Goal: Task Accomplishment & Management: Use online tool/utility

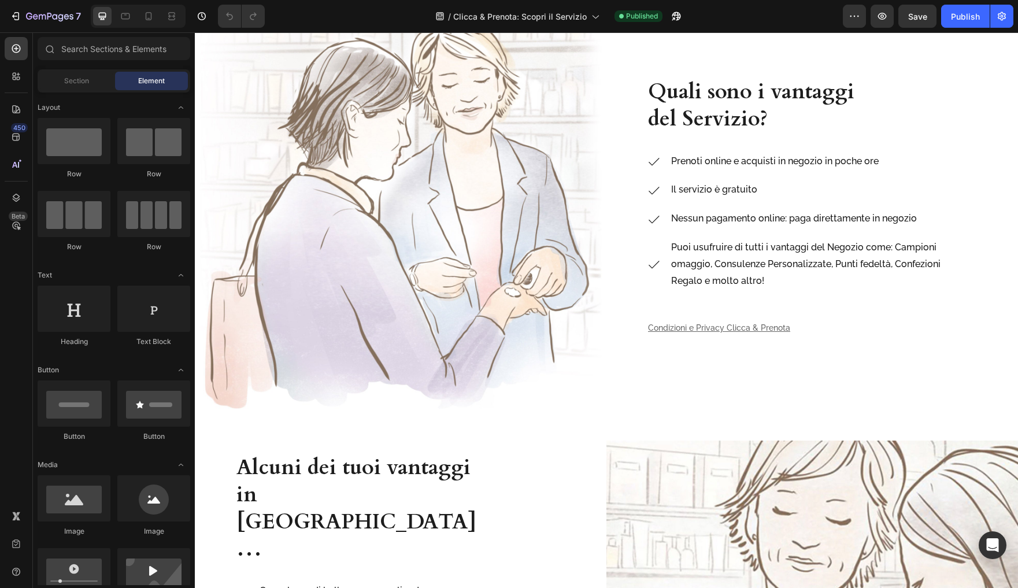
scroll to position [1387, 0]
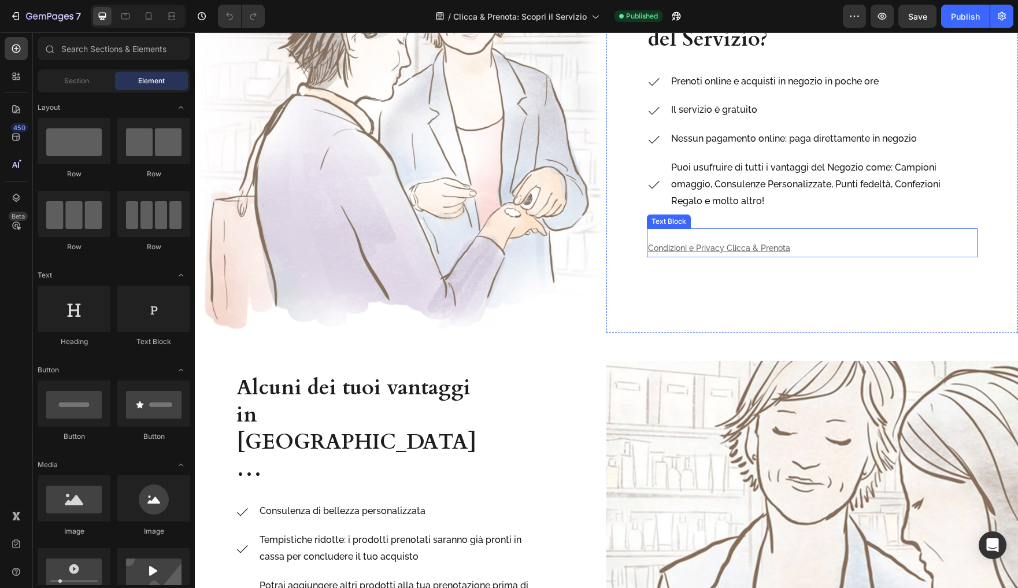
click at [737, 241] on p "Condizioni e Privacy Clicca & Prenota" at bounding box center [812, 248] width 328 height 14
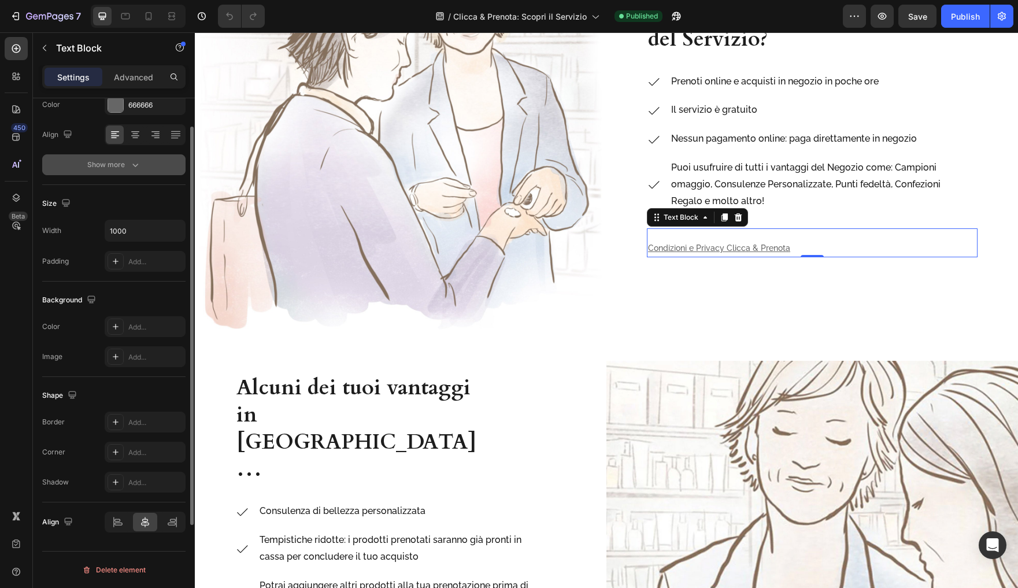
scroll to position [0, 0]
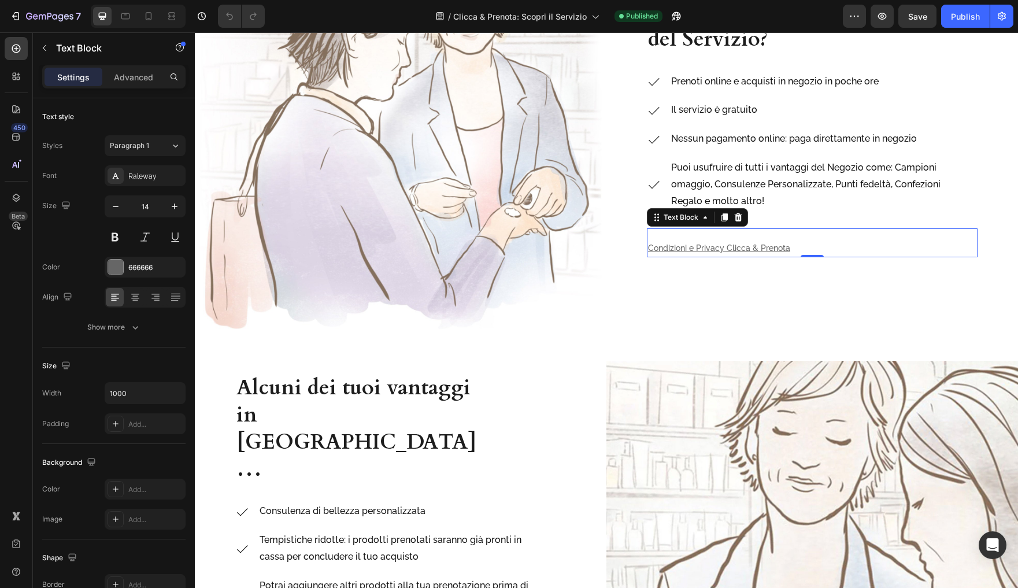
click at [824, 245] on p "Condizioni e Privacy Clicca & Prenota" at bounding box center [812, 248] width 328 height 14
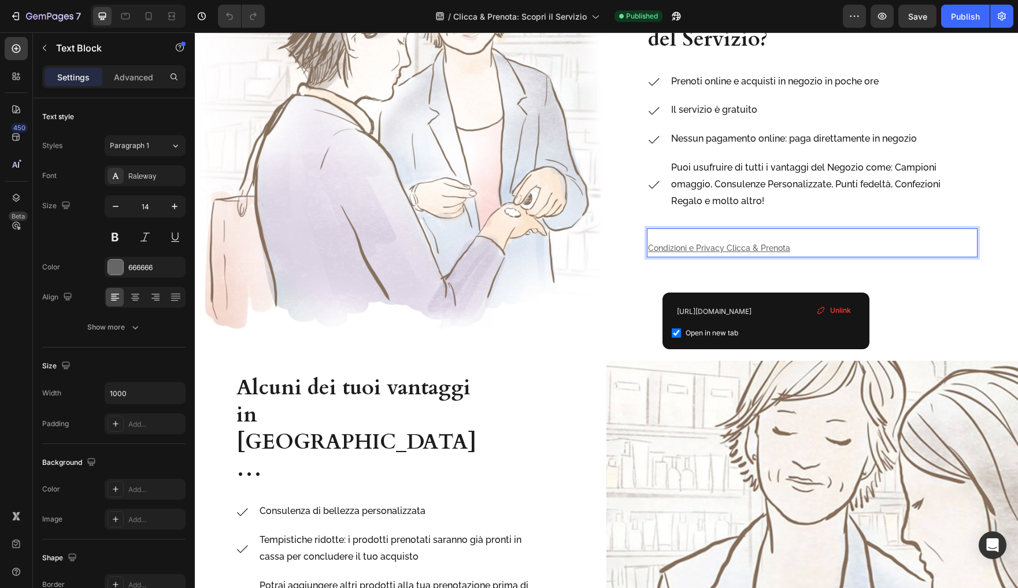
click at [767, 246] on u "Condizioni e Privacy Clicca & Prenota" at bounding box center [719, 247] width 142 height 9
click at [756, 247] on u "Condizioni e Privacy Clicca & Prenota" at bounding box center [719, 247] width 142 height 9
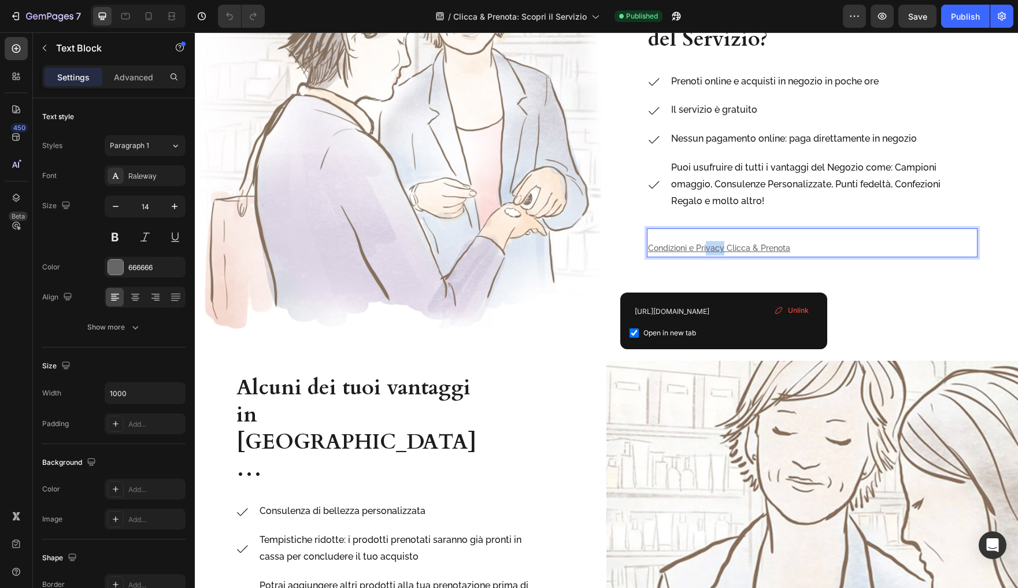
drag, startPoint x: 724, startPoint y: 248, endPoint x: 708, endPoint y: 248, distance: 16.8
click at [708, 248] on u "Condizioni e Privacy Clicca & Prenota" at bounding box center [719, 247] width 142 height 9
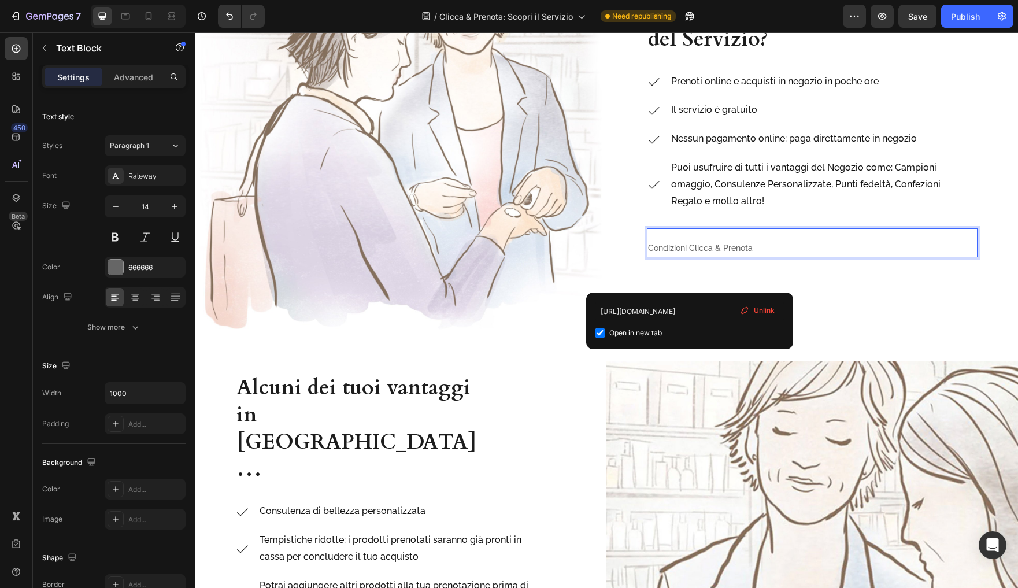
click at [803, 245] on p "Condizioni Clicca & Prenota ⁠⁠⁠⁠⁠⁠⁠" at bounding box center [812, 248] width 328 height 14
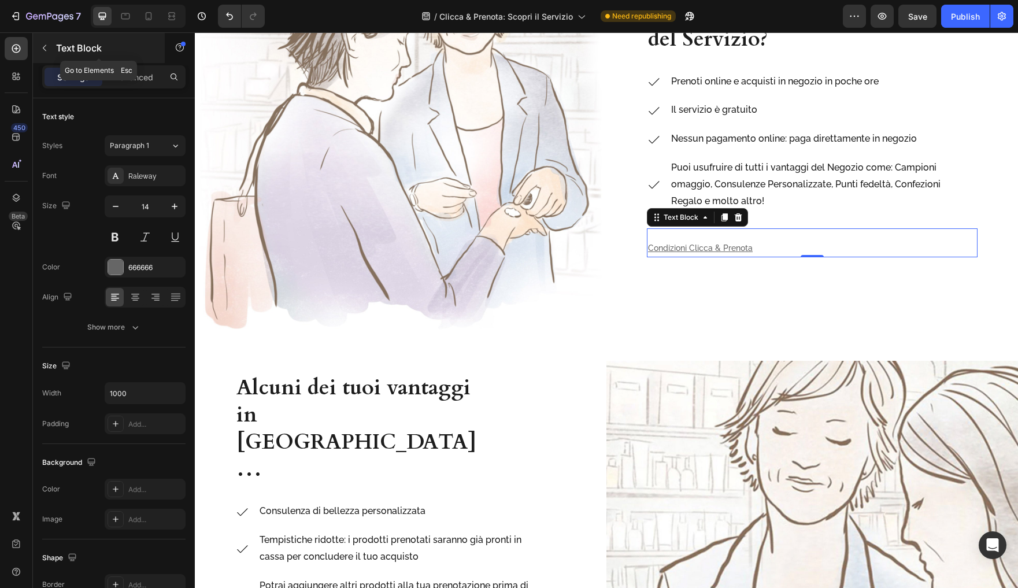
click at [45, 47] on icon "button" at bounding box center [44, 47] width 9 height 9
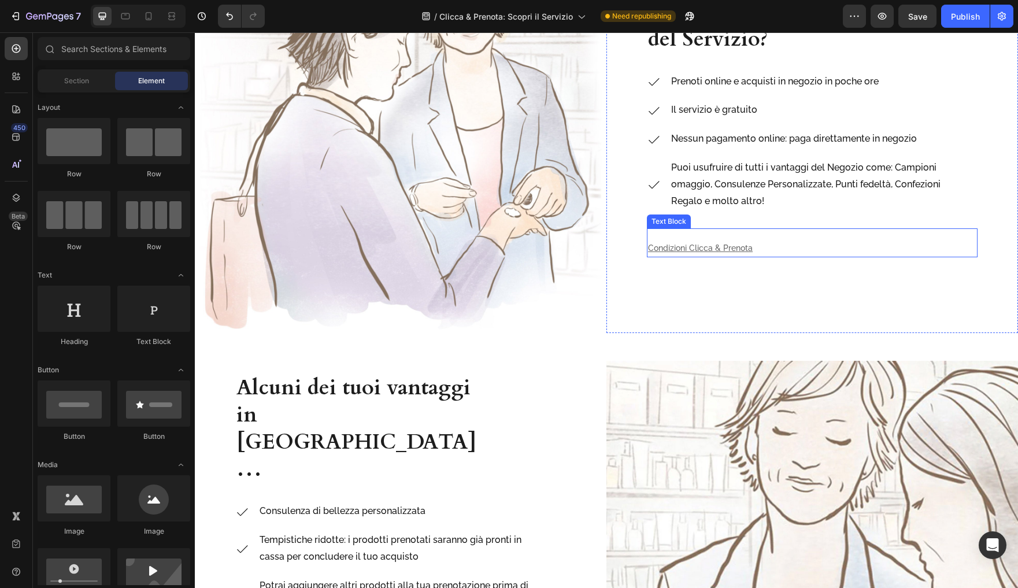
click at [779, 247] on p "Condizioni Clicca & Prenota ⁠⁠⁠⁠⁠⁠⁠" at bounding box center [812, 248] width 328 height 14
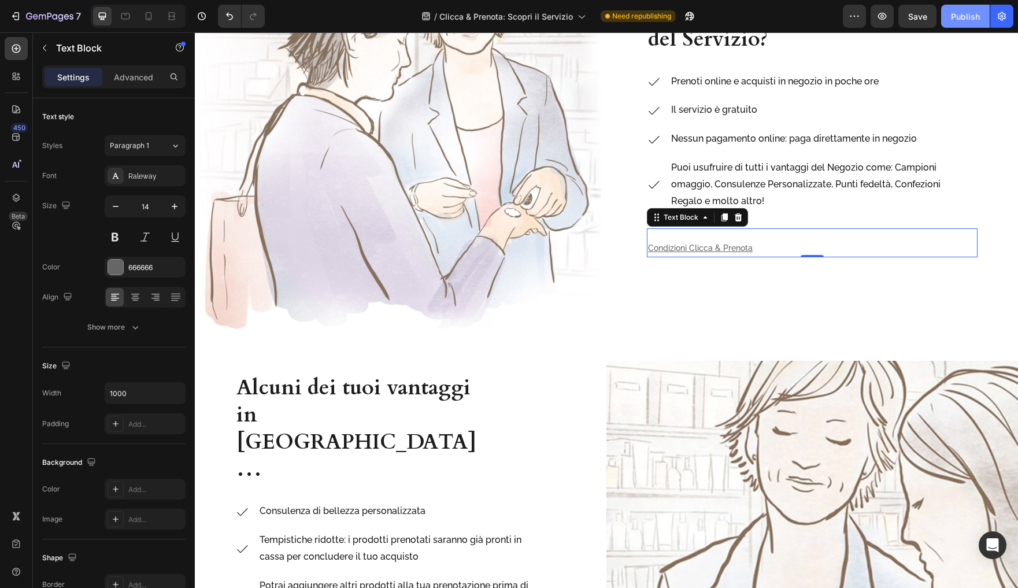
click at [957, 12] on div "Publish" at bounding box center [965, 16] width 29 height 12
